Goal: Task Accomplishment & Management: Manage account settings

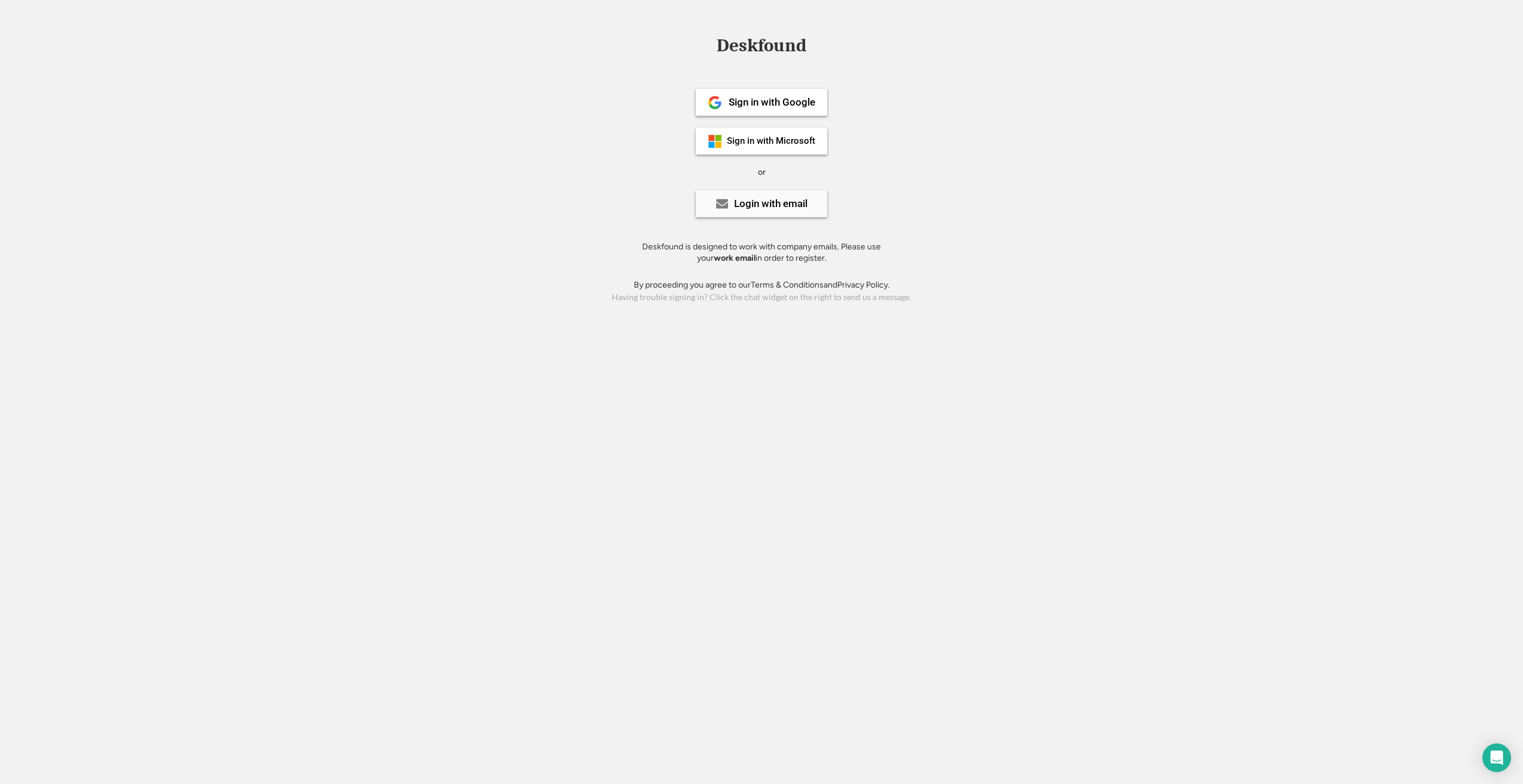
click at [762, 203] on div "Login with email" at bounding box center [770, 204] width 73 height 10
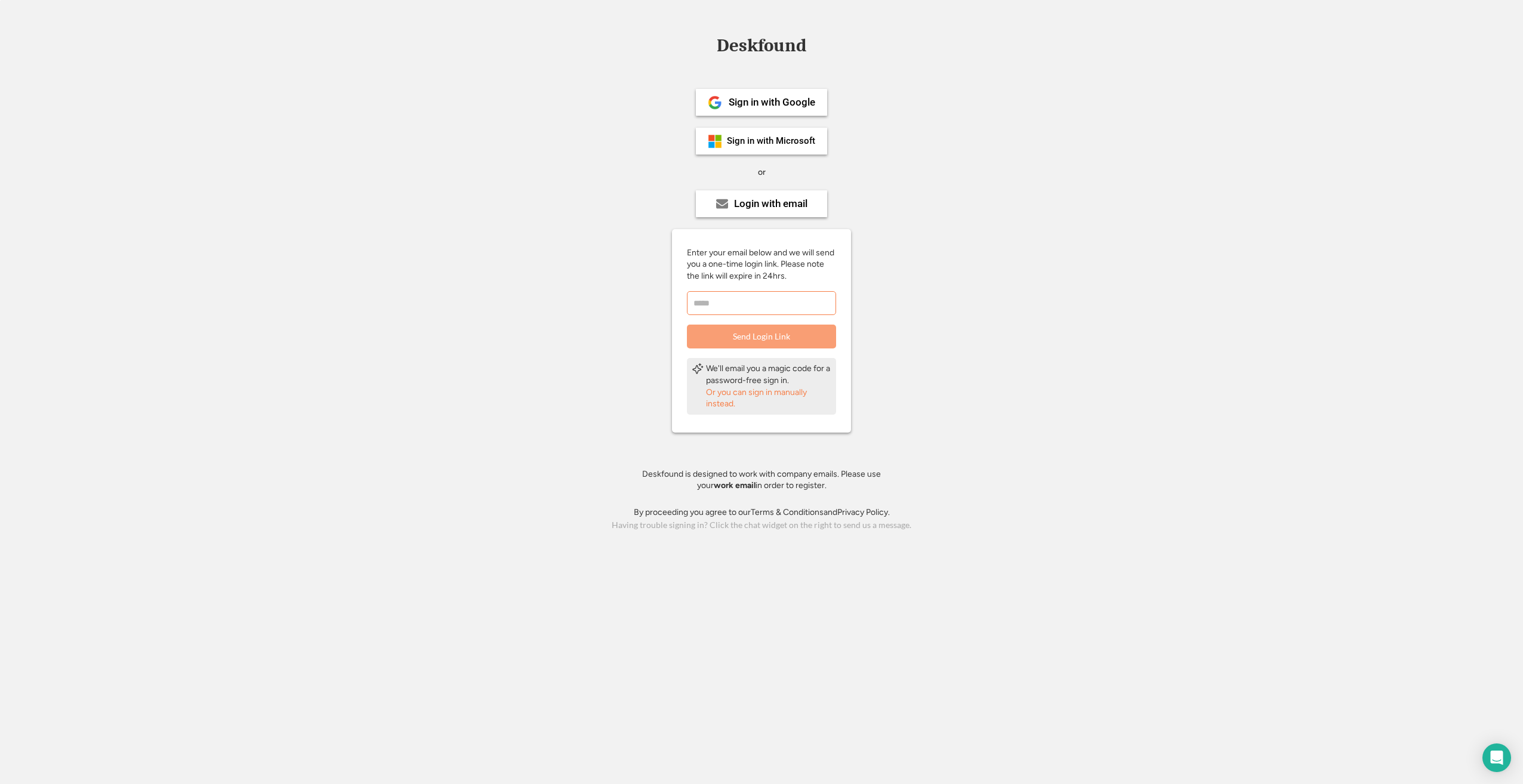
click at [741, 295] on input "email" at bounding box center [761, 303] width 149 height 24
type input "**********"
click at [775, 338] on button "Send Login Link" at bounding box center [761, 336] width 149 height 24
drag, startPoint x: 696, startPoint y: 42, endPoint x: 837, endPoint y: 54, distance: 141.5
click at [837, 54] on div "× Success If there is a user associated with this email, we will send a one-tim…" at bounding box center [767, 40] width 161 height 57
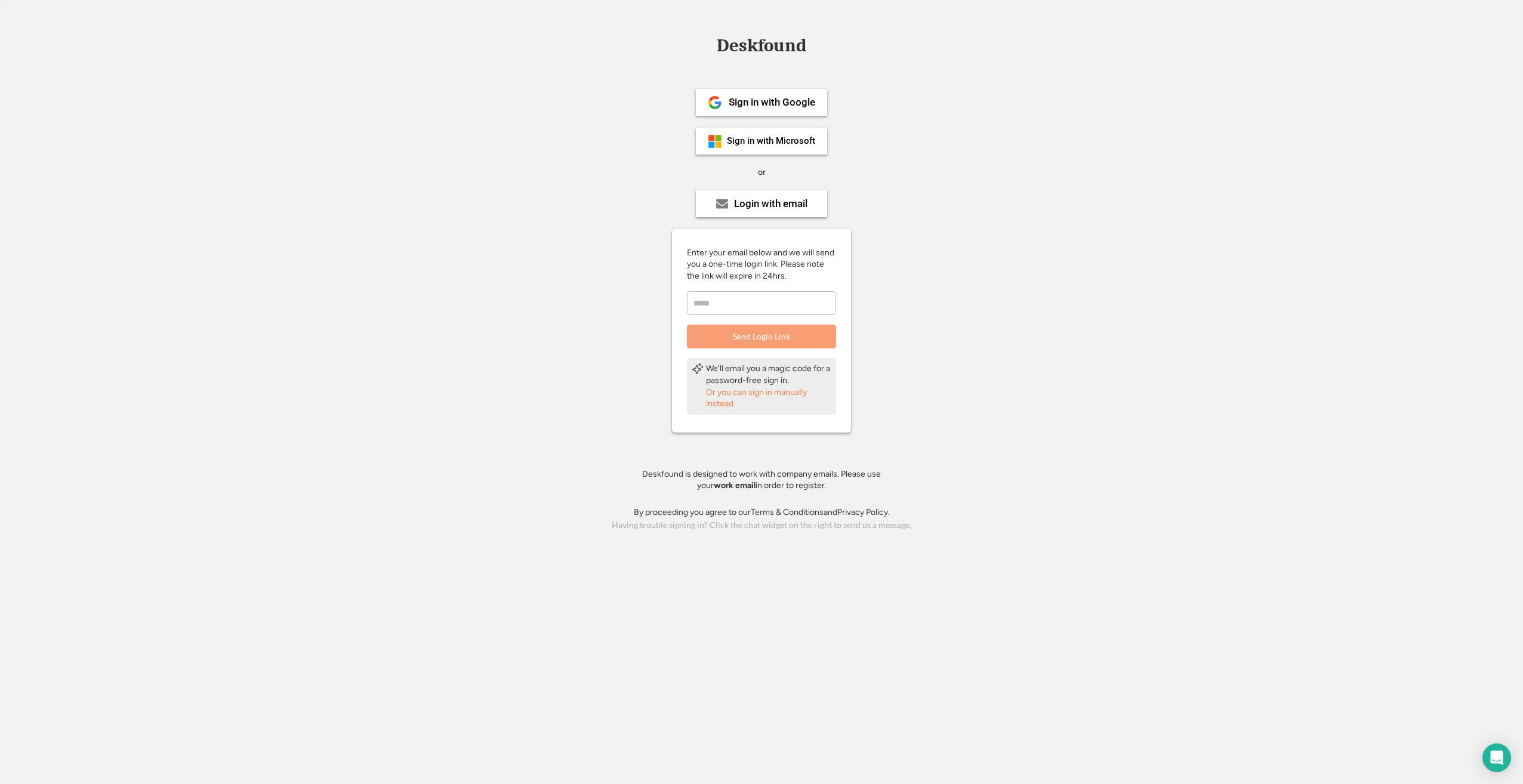
click at [748, 393] on div "Or you can sign in manually instead." at bounding box center [768, 399] width 126 height 23
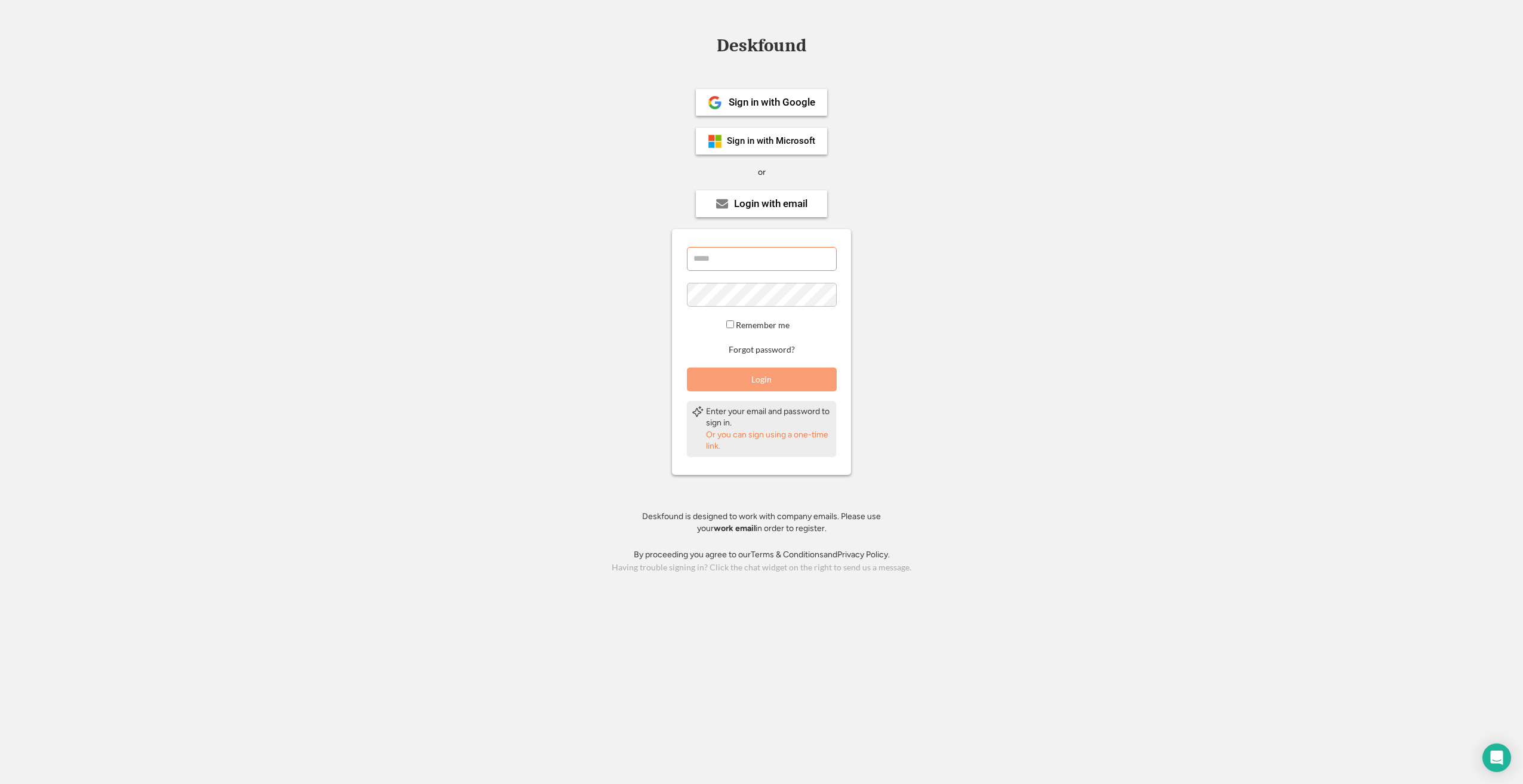
click at [754, 259] on input "email" at bounding box center [762, 258] width 150 height 24
click at [871, 241] on div "Sign in with Google Sign in with Microsoft or Login with email Enter your email…" at bounding box center [762, 307] width 269 height 484
click at [950, 395] on div "Deskfound Sign in with Google Sign in with Microsoft or Login with email Enter …" at bounding box center [762, 306] width 1523 height 540
